Goal: Check status: Check status

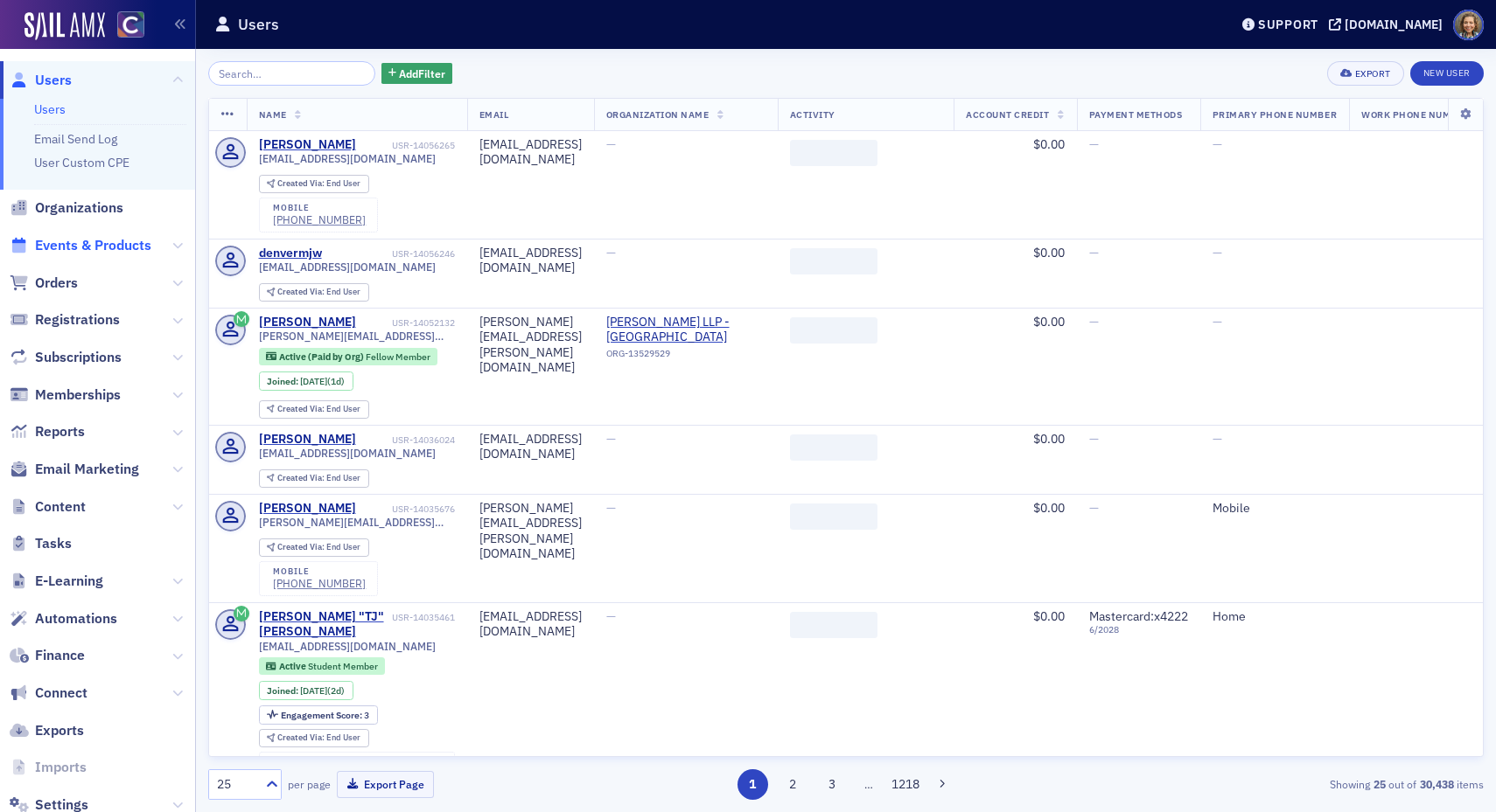
click at [56, 241] on span "Events & Products" at bounding box center [93, 245] width 117 height 19
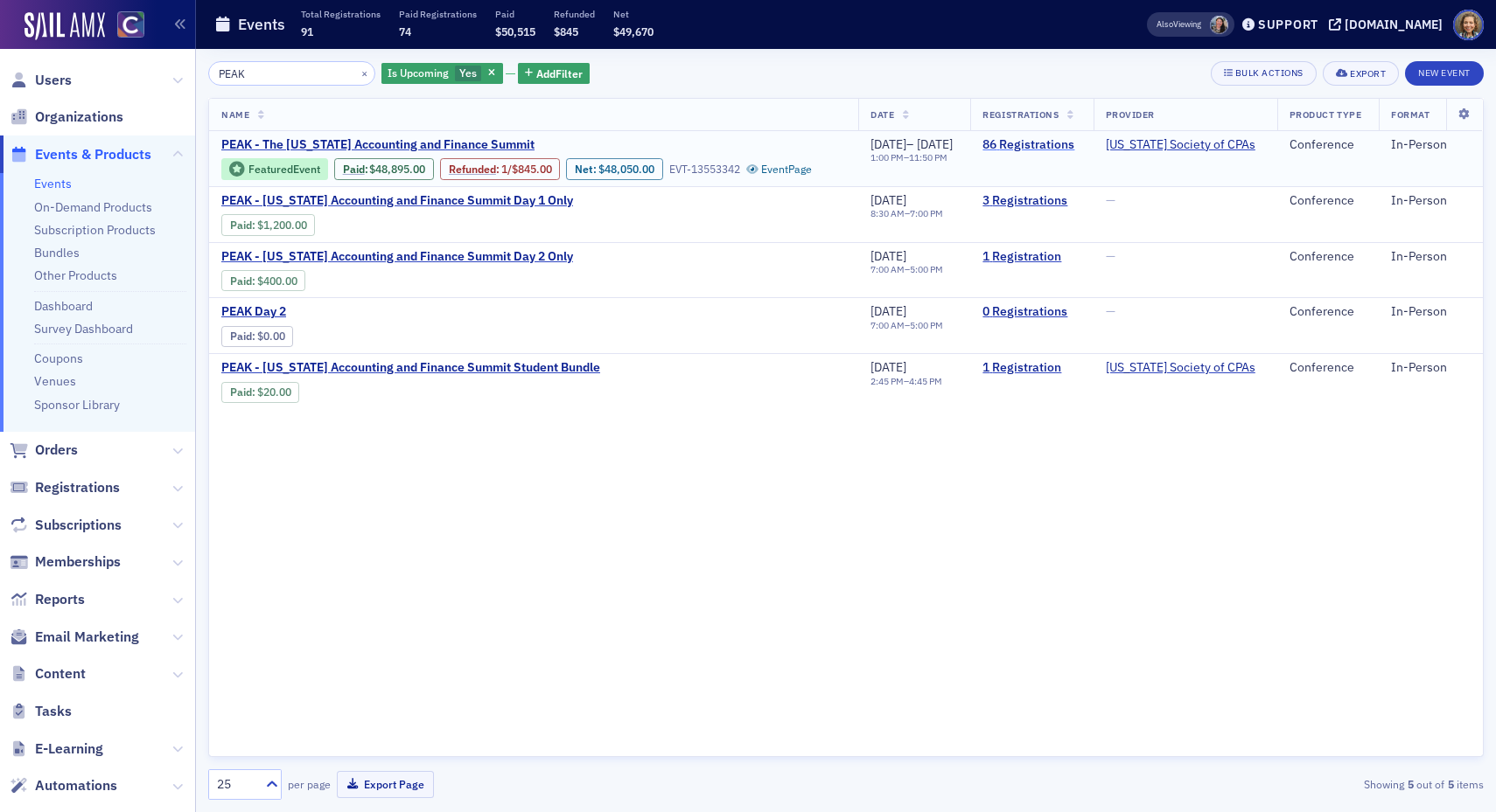
type input "PEAK"
click at [1064, 146] on link "86 Registrations" at bounding box center [1031, 145] width 98 height 16
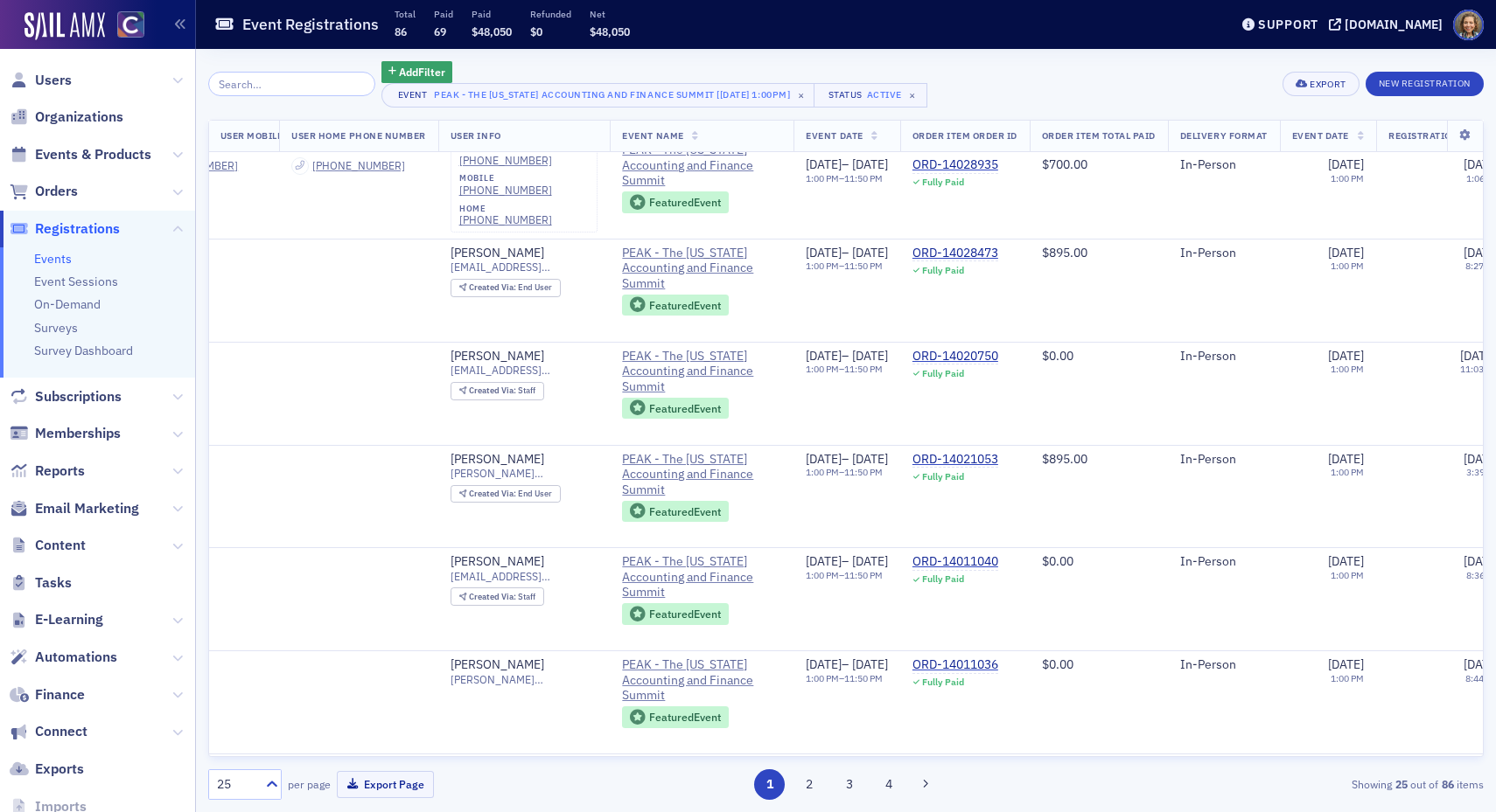
scroll to position [0, 668]
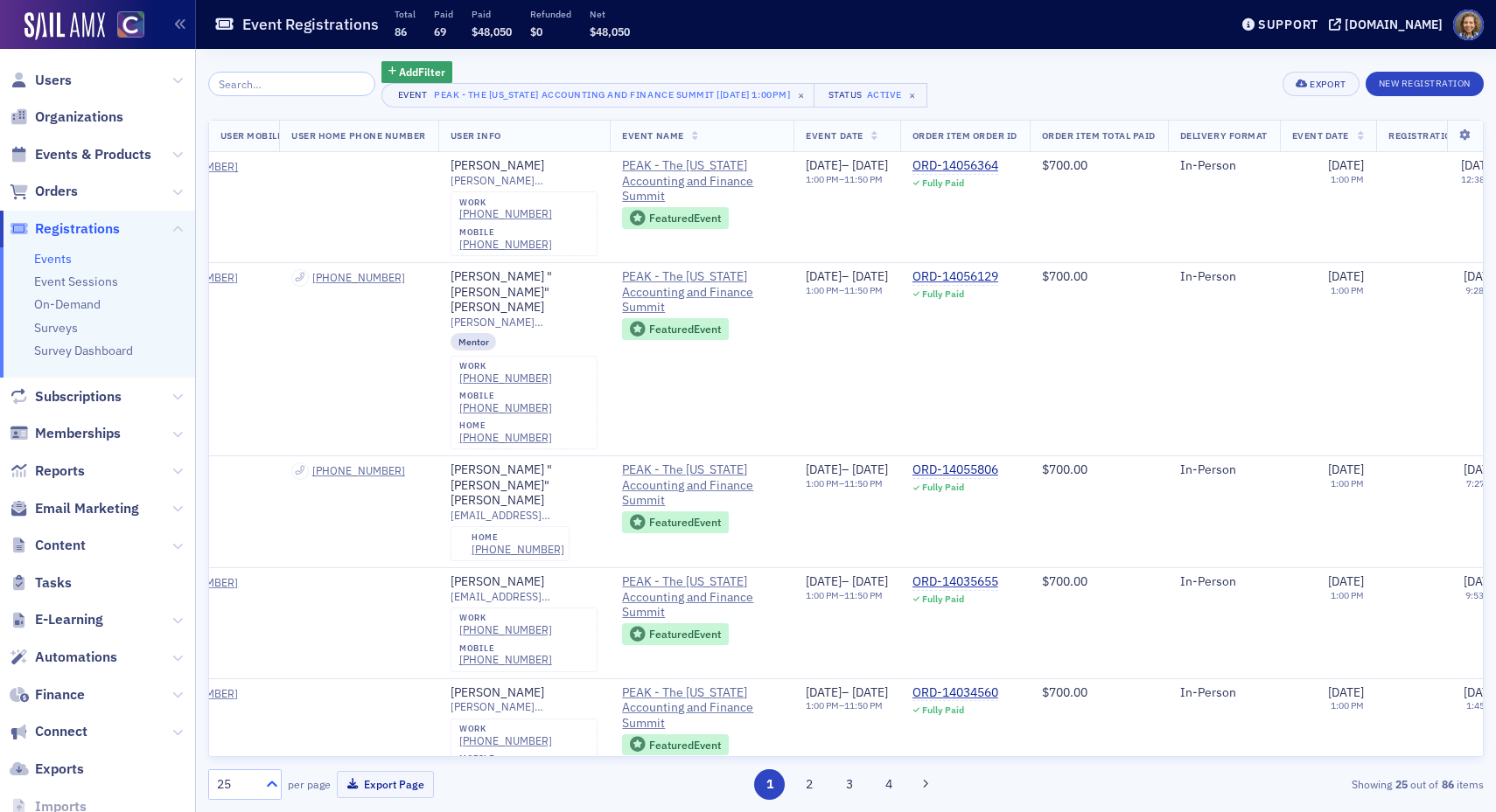
click at [271, 779] on icon at bounding box center [272, 784] width 17 height 17
click at [234, 670] on span "100" at bounding box center [230, 677] width 21 height 18
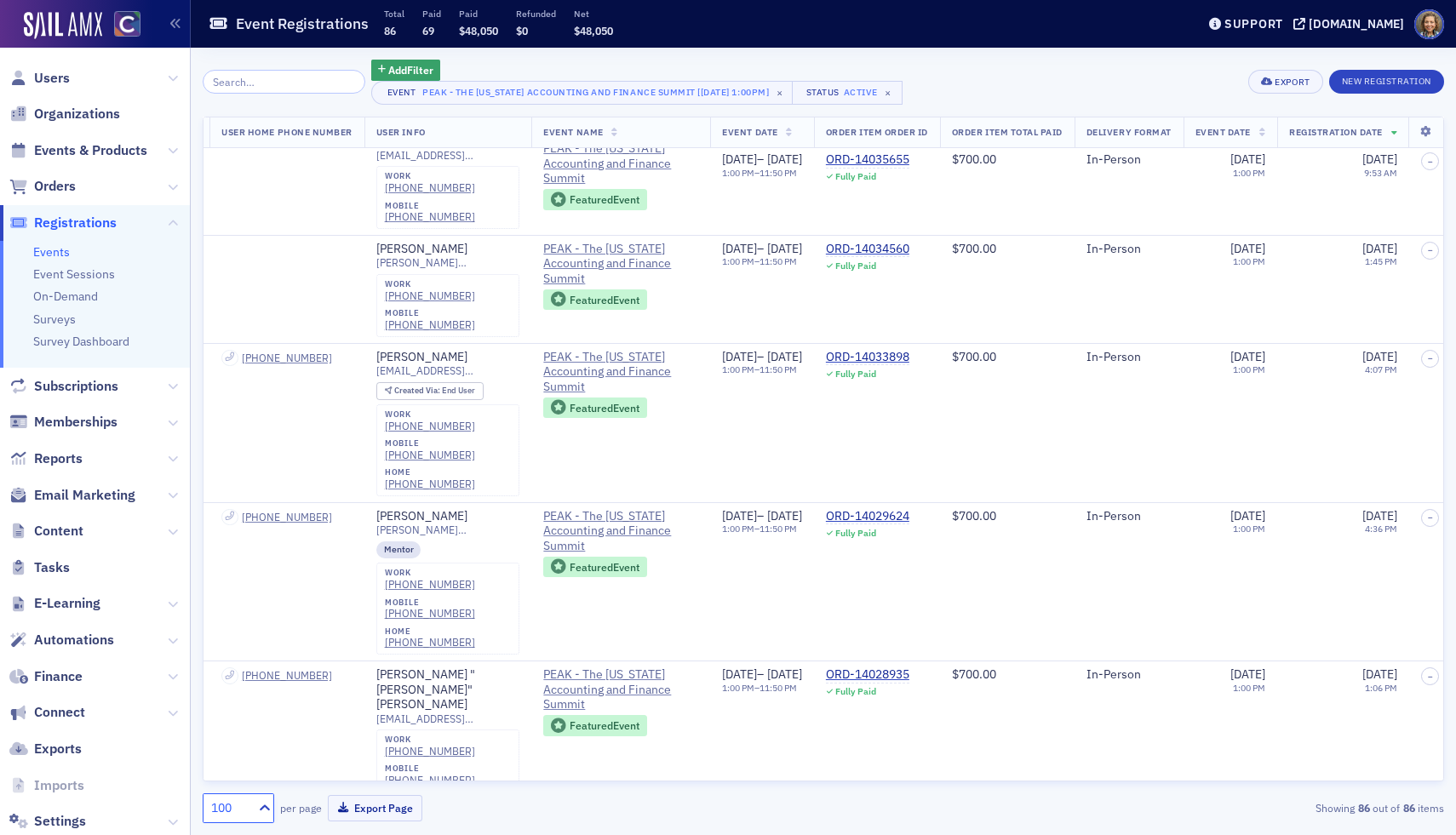
scroll to position [39, 712]
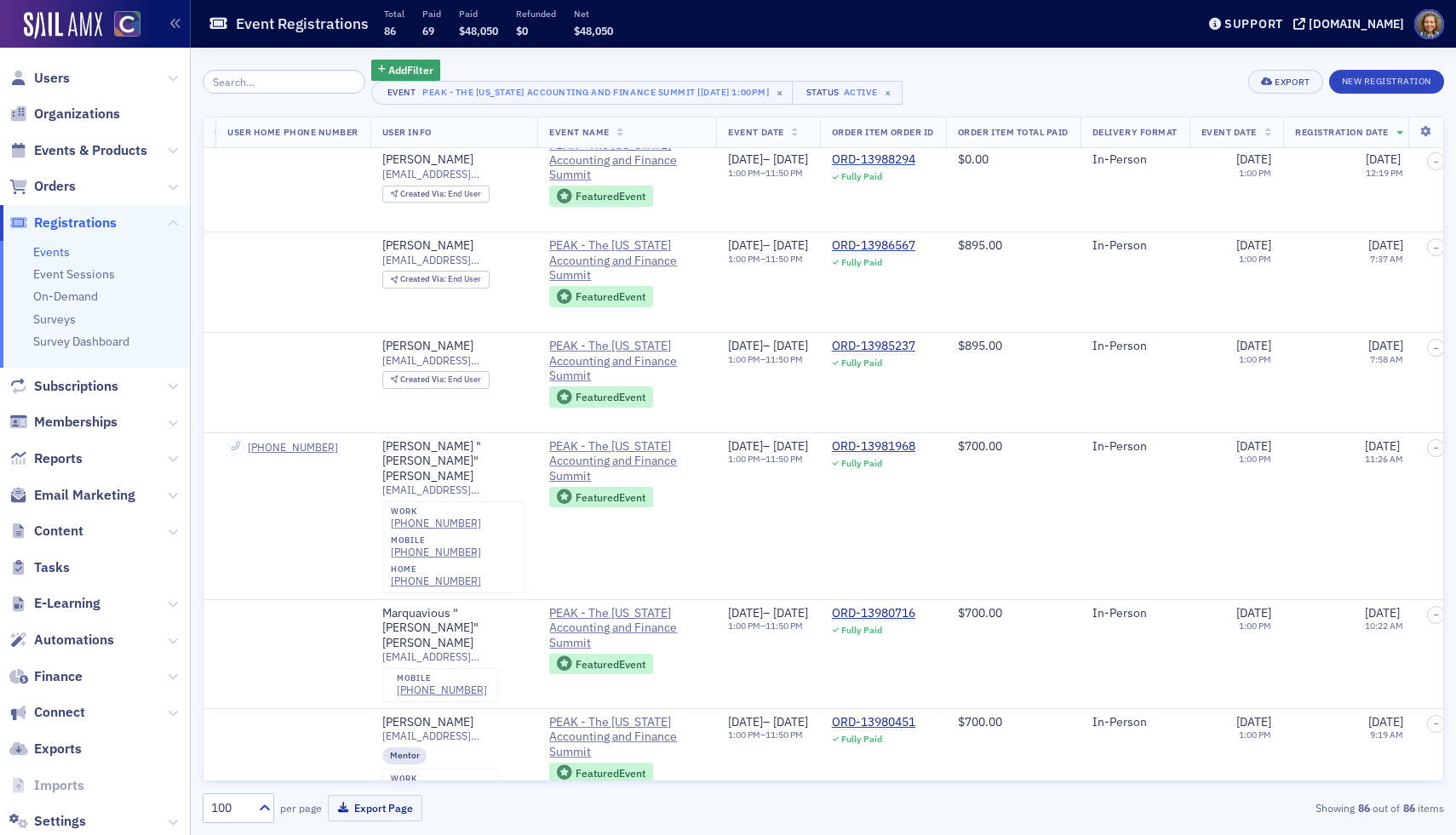
scroll to position [2725, 707]
